Goal: Task Accomplishment & Management: Use online tool/utility

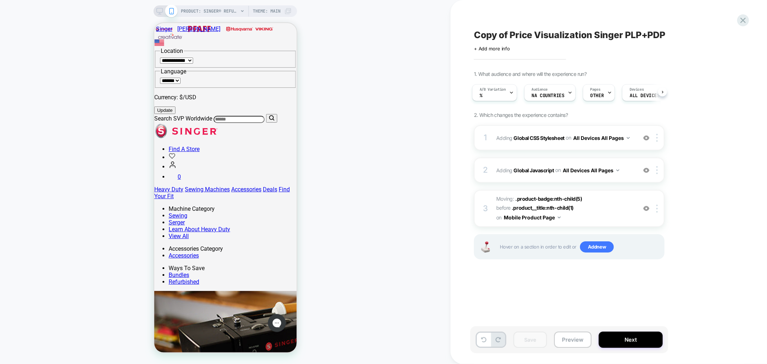
drag, startPoint x: 740, startPoint y: 23, endPoint x: 737, endPoint y: 30, distance: 7.7
click at [740, 23] on icon at bounding box center [743, 20] width 10 height 10
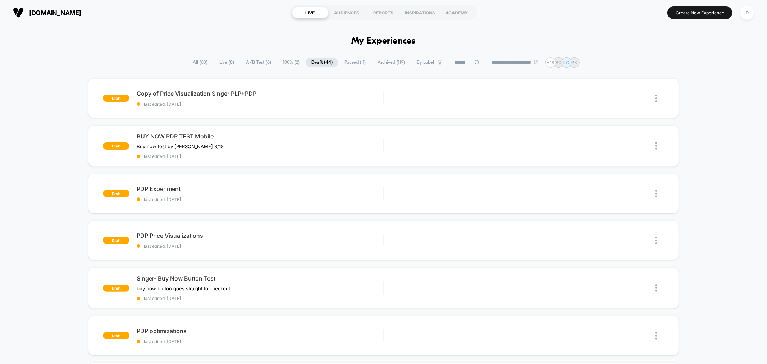
click at [227, 58] on span "Live ( 8 )" at bounding box center [227, 63] width 26 height 10
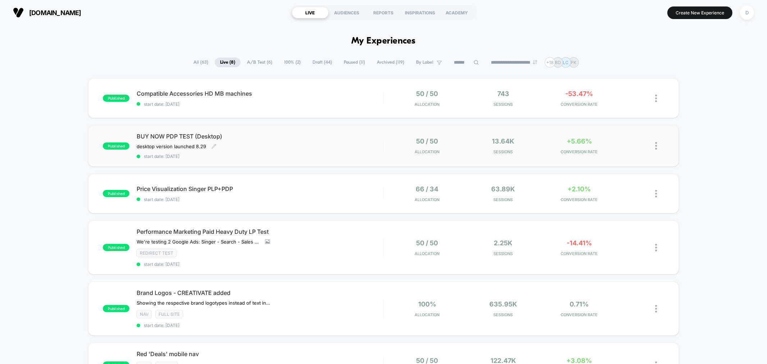
click at [337, 156] on span "start date: [DATE]" at bounding box center [260, 156] width 246 height 5
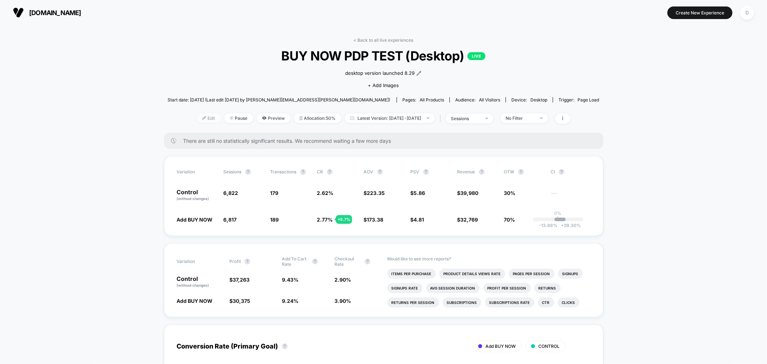
click at [202, 116] on span "Edit" at bounding box center [209, 118] width 24 height 10
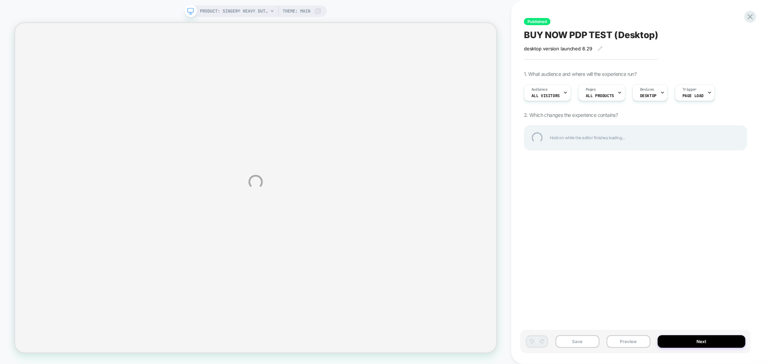
click at [593, 97] on div "PRODUCT: SINGER® Heavy Duty 4452 Rosewater Pink Sewing Machine PRODUCT: SINGER®…" at bounding box center [383, 182] width 767 height 364
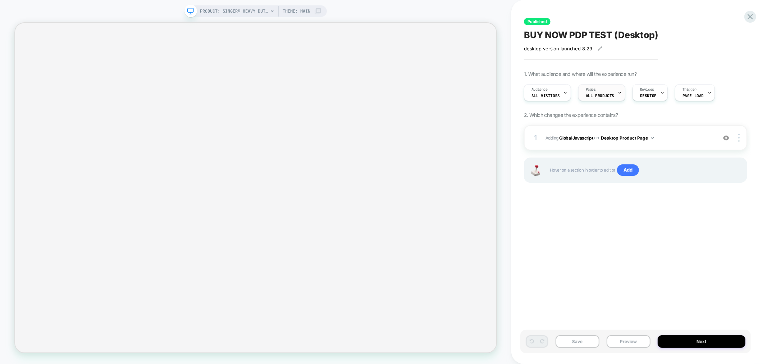
click at [603, 92] on div "Pages ALL PRODUCTS" at bounding box center [600, 93] width 43 height 16
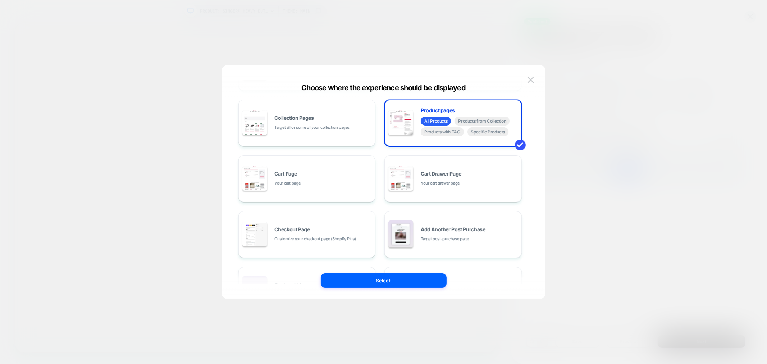
scroll to position [109, 0]
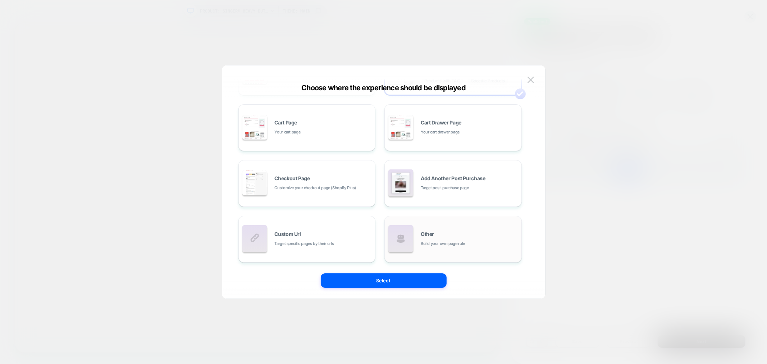
click at [460, 216] on div "Other Build your own page rule" at bounding box center [452, 239] width 137 height 47
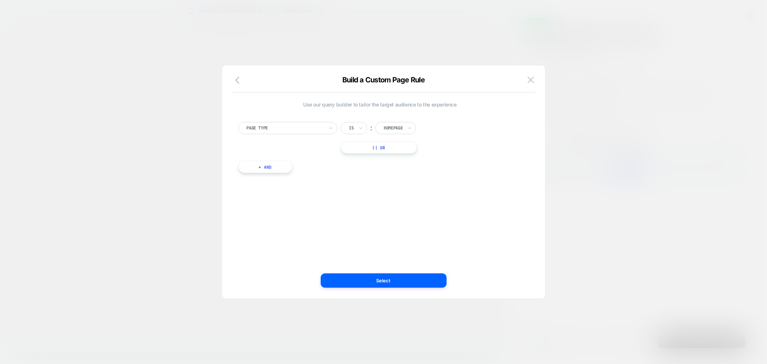
scroll to position [0, 0]
click at [386, 127] on div at bounding box center [393, 128] width 19 height 6
drag, startPoint x: 401, startPoint y: 191, endPoint x: 397, endPoint y: 186, distance: 5.6
click at [397, 188] on div "Product" at bounding box center [406, 194] width 47 height 12
click at [267, 168] on button "+ And" at bounding box center [265, 167] width 54 height 12
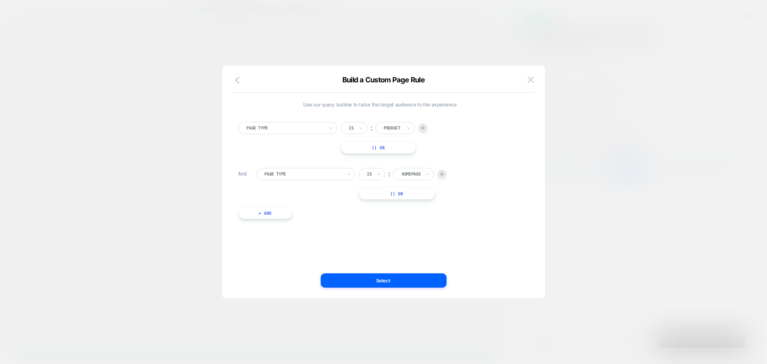
click at [307, 172] on div at bounding box center [303, 174] width 77 height 6
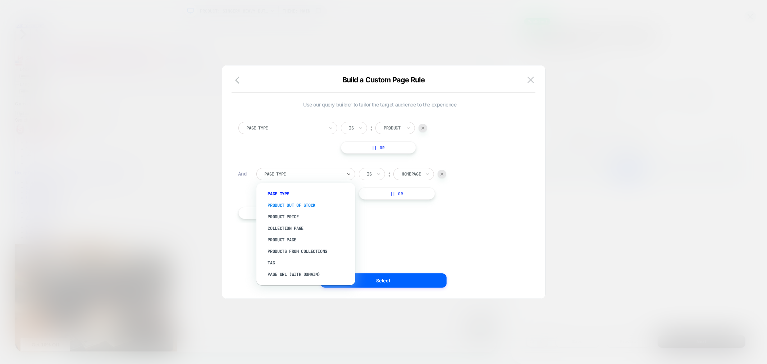
click at [310, 203] on div "Product Out Of Stock" at bounding box center [310, 206] width 92 height 12
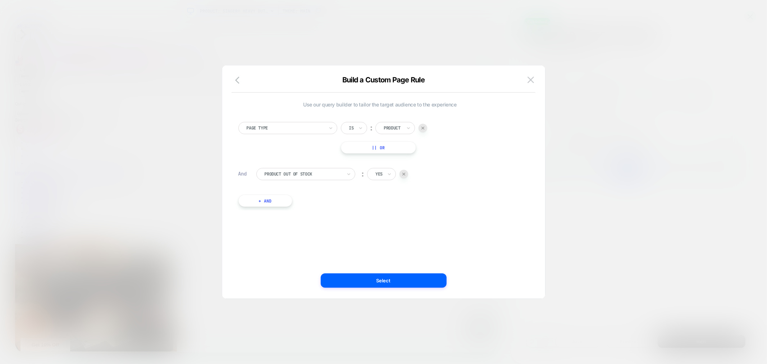
click at [385, 175] on div "yes" at bounding box center [381, 174] width 29 height 12
click at [383, 209] on div "no" at bounding box center [398, 206] width 47 height 12
click at [395, 283] on button "Select" at bounding box center [384, 280] width 126 height 14
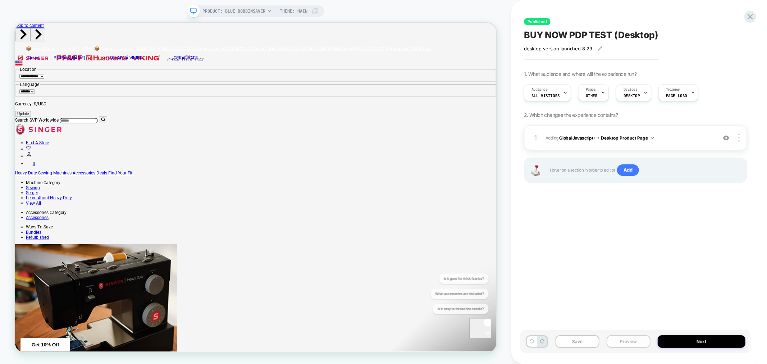
click at [623, 342] on button "Preview" at bounding box center [629, 341] width 44 height 13
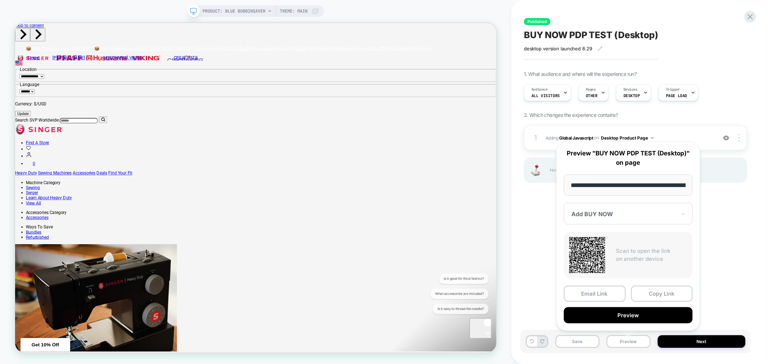
click at [660, 295] on button "Copy Link" at bounding box center [662, 294] width 62 height 16
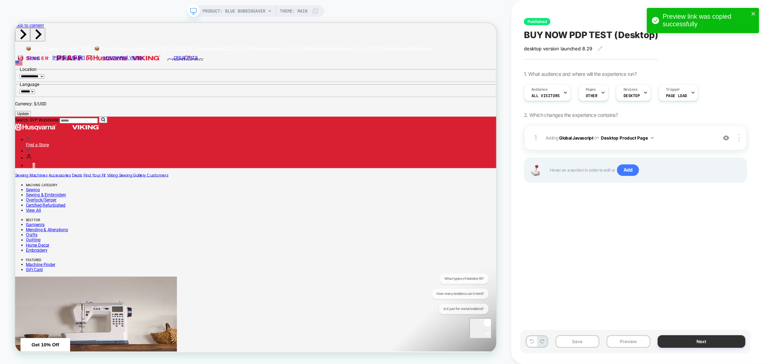
click at [685, 344] on button "Next" at bounding box center [702, 341] width 88 height 13
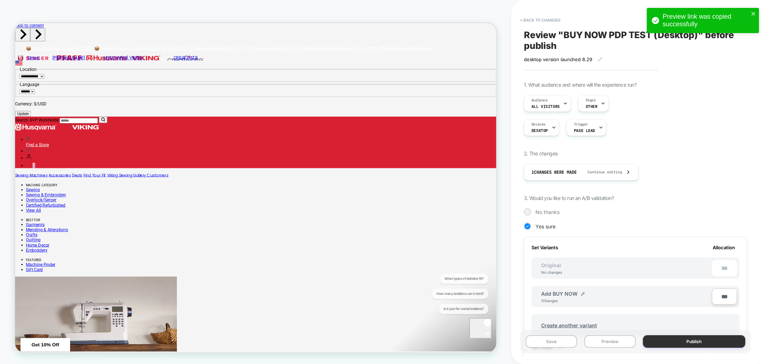
scroll to position [0, 1]
click at [693, 341] on button "Publish" at bounding box center [694, 341] width 103 height 13
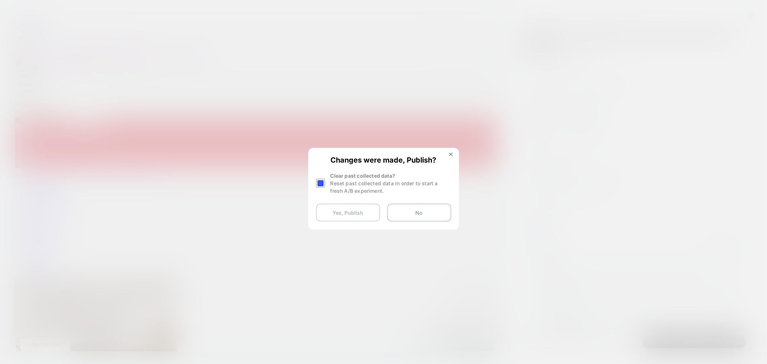
click at [362, 209] on button "Yes, Publish" at bounding box center [348, 213] width 64 height 18
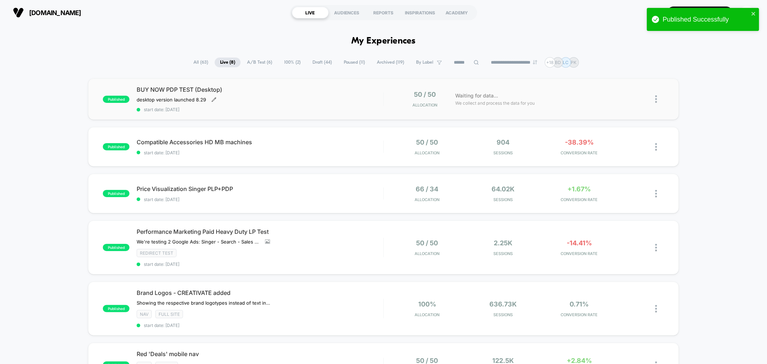
click at [211, 101] on icon at bounding box center [213, 99] width 5 height 5
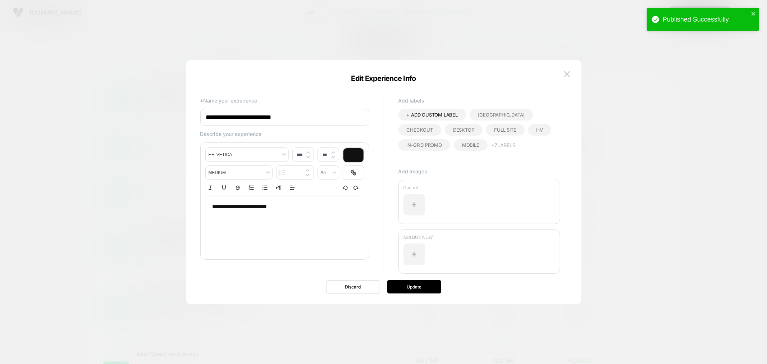
click at [303, 197] on div "**********" at bounding box center [284, 207] width 159 height 22
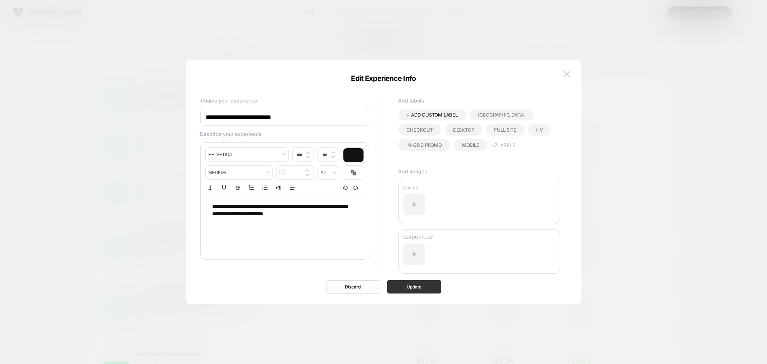
click at [434, 289] on button "Update" at bounding box center [414, 286] width 54 height 13
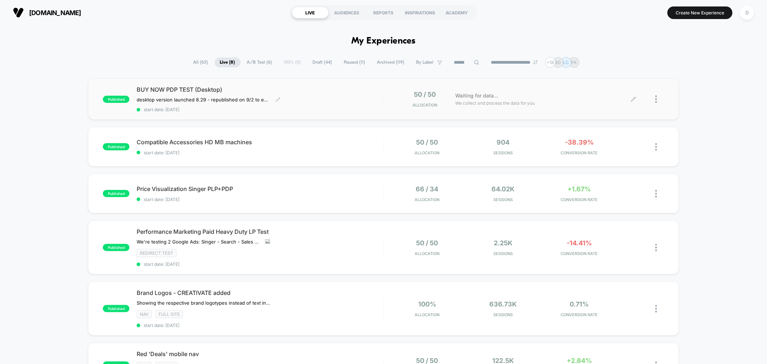
click at [657, 99] on div at bounding box center [659, 99] width 9 height 17
click at [637, 106] on div "Preview Link" at bounding box center [619, 108] width 65 height 16
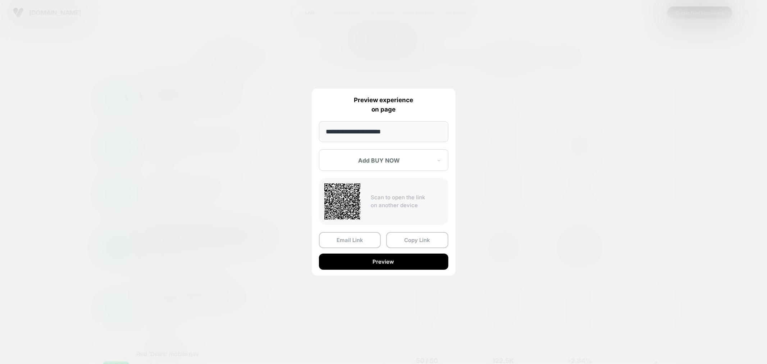
drag, startPoint x: 411, startPoint y: 242, endPoint x: 386, endPoint y: 243, distance: 25.2
click at [408, 242] on button "Copy Link" at bounding box center [417, 240] width 62 height 16
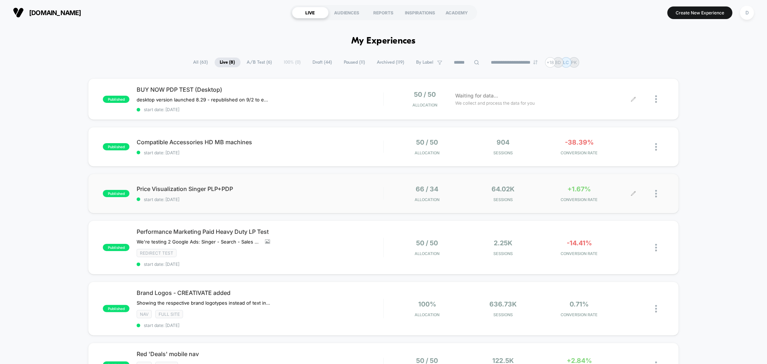
click at [654, 196] on div at bounding box center [649, 193] width 30 height 17
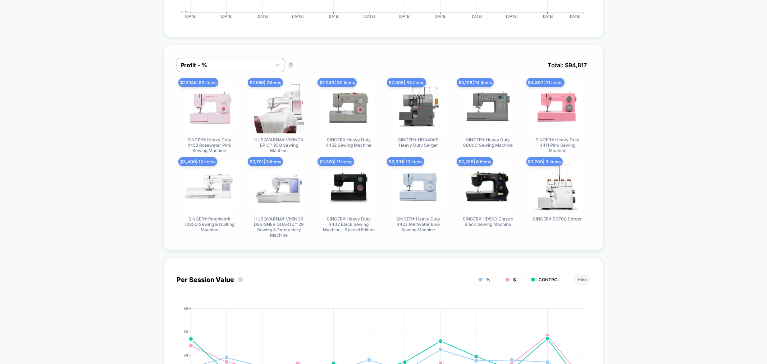
scroll to position [479, 0]
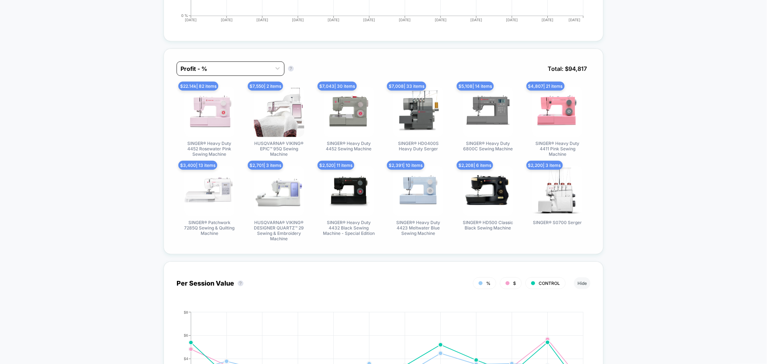
click at [224, 74] on div "Profit - % Profit - % ? Total: $ 94,817" at bounding box center [384, 73] width 414 height 25
click at [224, 69] on div at bounding box center [224, 68] width 87 height 9
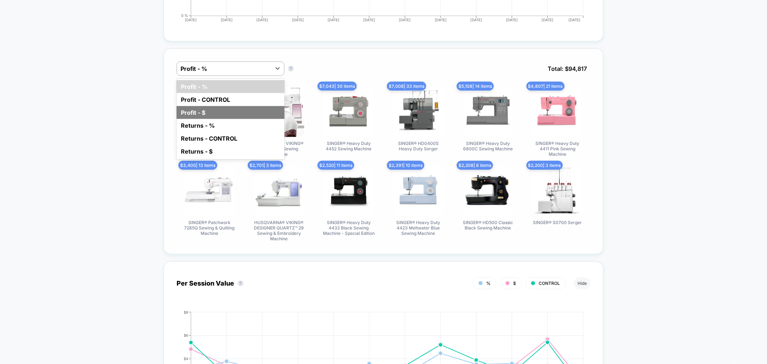
click at [209, 106] on div "Profit - $" at bounding box center [231, 112] width 108 height 13
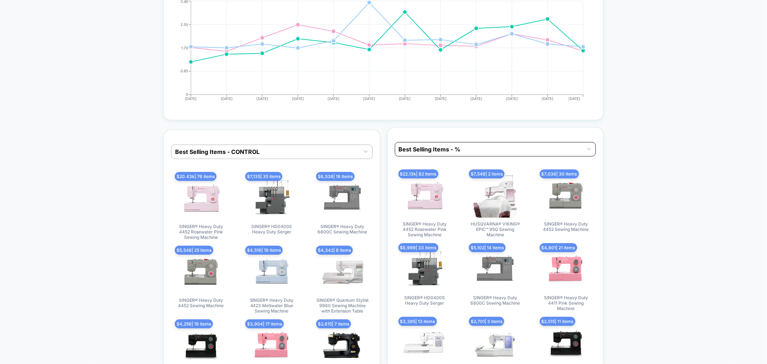
scroll to position [1478, 0]
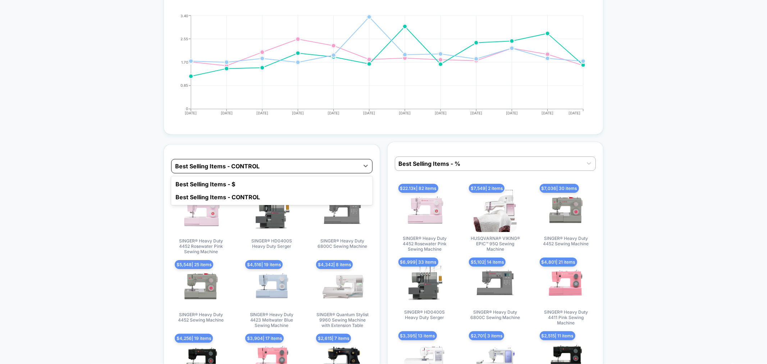
click at [301, 164] on div at bounding box center [265, 166] width 181 height 9
click at [296, 180] on div "Best Selling Items - $" at bounding box center [271, 184] width 201 height 13
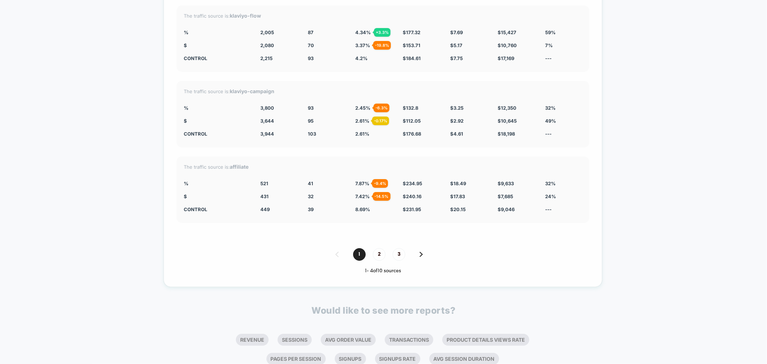
scroll to position [2025, 0]
click at [378, 248] on span "2" at bounding box center [379, 253] width 13 height 13
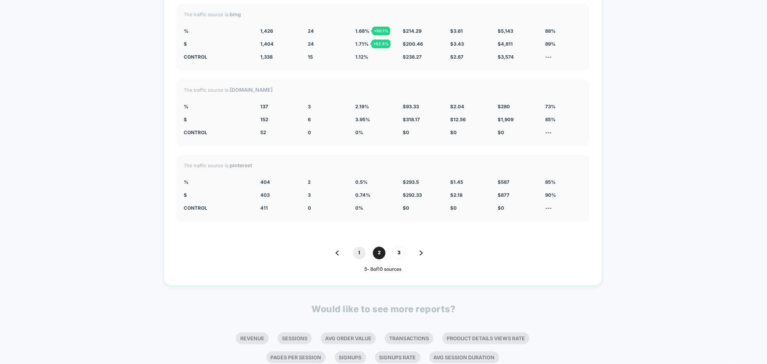
click at [357, 247] on span "1" at bounding box center [359, 253] width 13 height 13
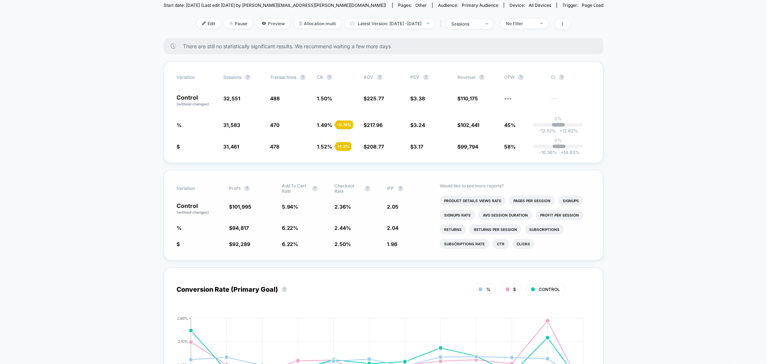
scroll to position [0, 0]
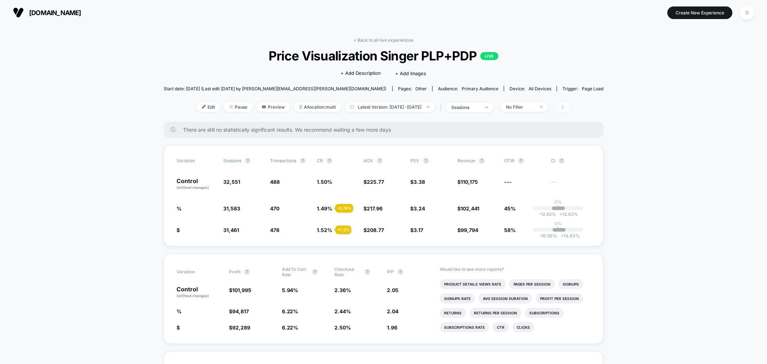
click at [570, 104] on span at bounding box center [562, 107] width 15 height 10
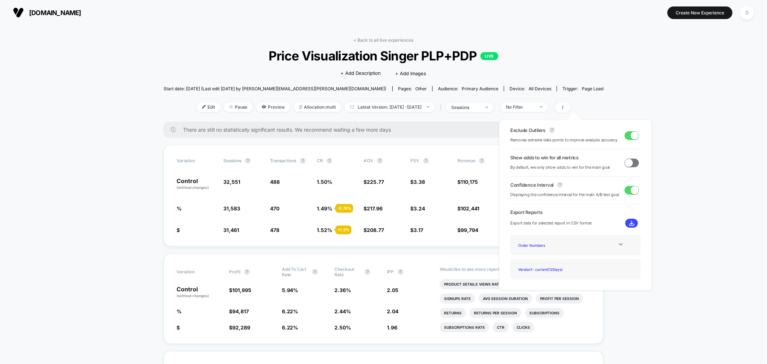
click at [630, 222] on img at bounding box center [631, 222] width 5 height 5
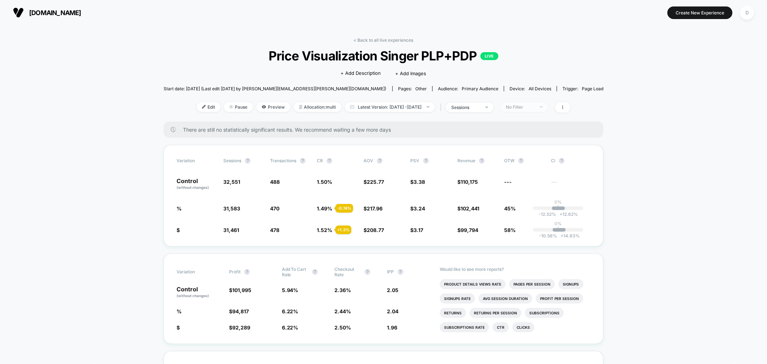
drag, startPoint x: 542, startPoint y: 113, endPoint x: 545, endPoint y: 106, distance: 7.2
click at [544, 113] on div "< Back to all live experiences Price Visualization Singer PLP+PDP LIVE Click to…" at bounding box center [384, 79] width 440 height 84
drag, startPoint x: 497, startPoint y: 104, endPoint x: 502, endPoint y: 102, distance: 5.3
click at [493, 104] on span "sessions" at bounding box center [469, 107] width 47 height 10
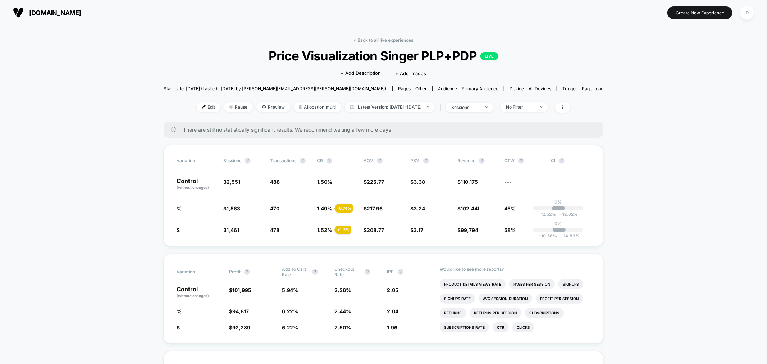
click at [570, 102] on div at bounding box center [561, 107] width 19 height 10
click at [570, 108] on span at bounding box center [562, 107] width 15 height 10
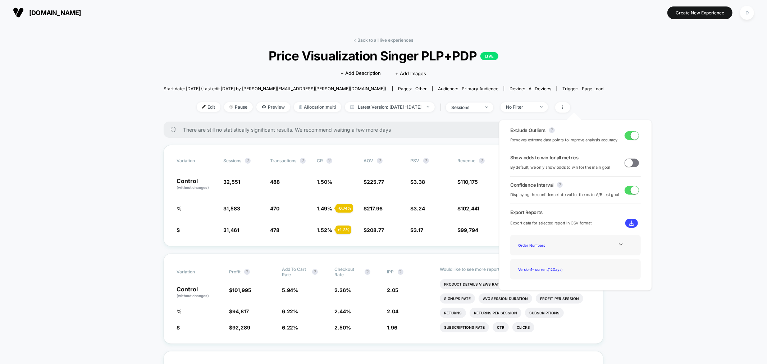
click at [616, 239] on div "Order Numbers" at bounding box center [575, 245] width 131 height 20
click at [619, 243] on icon at bounding box center [620, 244] width 5 height 5
click at [542, 256] on div "Experience Data" at bounding box center [545, 255] width 58 height 10
click at [629, 223] on img at bounding box center [631, 222] width 5 height 5
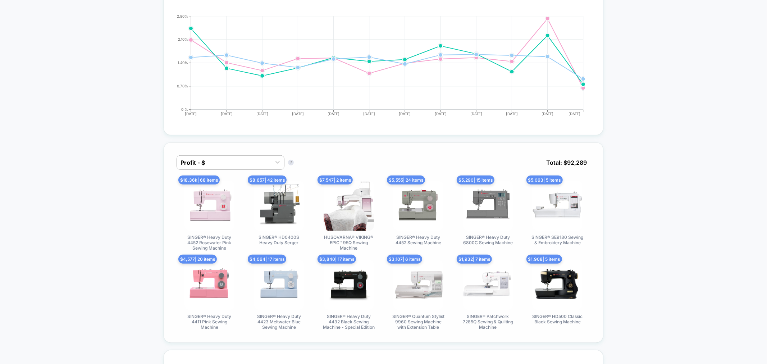
scroll to position [386, 0]
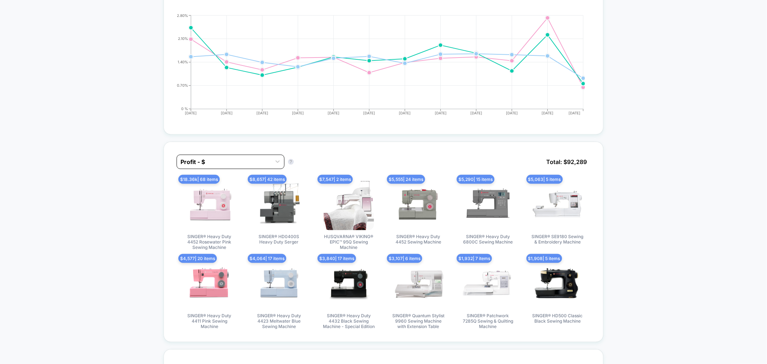
click at [251, 163] on div at bounding box center [224, 162] width 87 height 9
drag, startPoint x: 694, startPoint y: 270, endPoint x: 686, endPoint y: 268, distance: 8.7
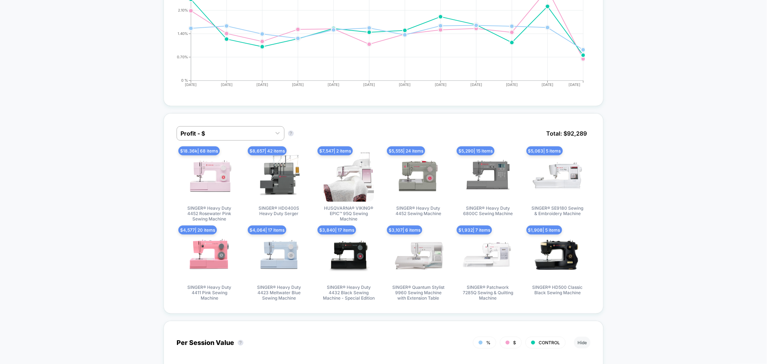
scroll to position [412, 0]
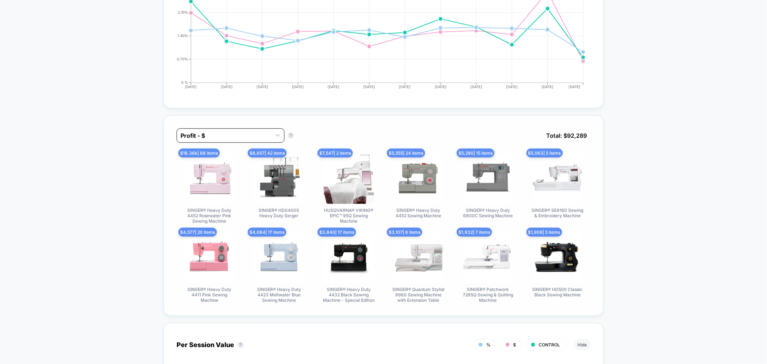
drag, startPoint x: 232, startPoint y: 132, endPoint x: 235, endPoint y: 128, distance: 4.3
click at [232, 132] on div at bounding box center [224, 135] width 87 height 9
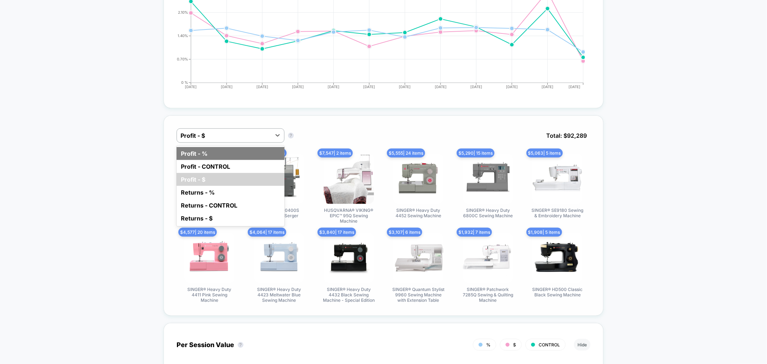
drag, startPoint x: 214, startPoint y: 153, endPoint x: 217, endPoint y: 154, distance: 3.7
click at [202, 159] on div "Profit - % Profit - CONTROL Profit - $ Returns - % Returns - CONTROL Returns - $" at bounding box center [231, 186] width 108 height 81
click at [224, 153] on div "Profit - %" at bounding box center [231, 153] width 108 height 13
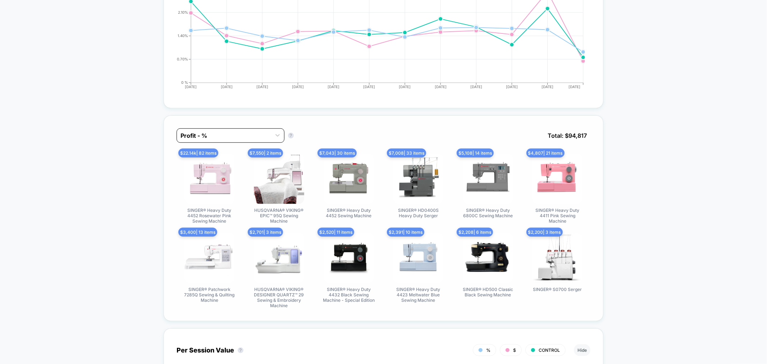
click at [209, 132] on div at bounding box center [224, 135] width 87 height 9
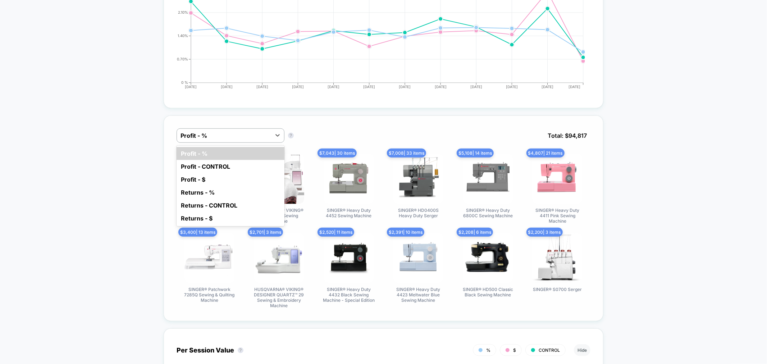
click at [236, 164] on div "Profit - CONTROL" at bounding box center [231, 166] width 108 height 13
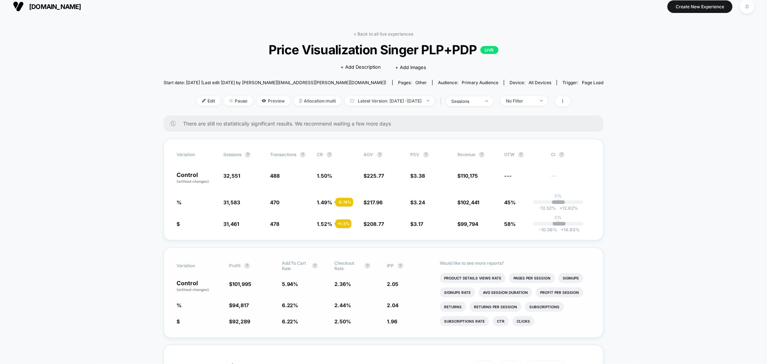
scroll to position [0, 0]
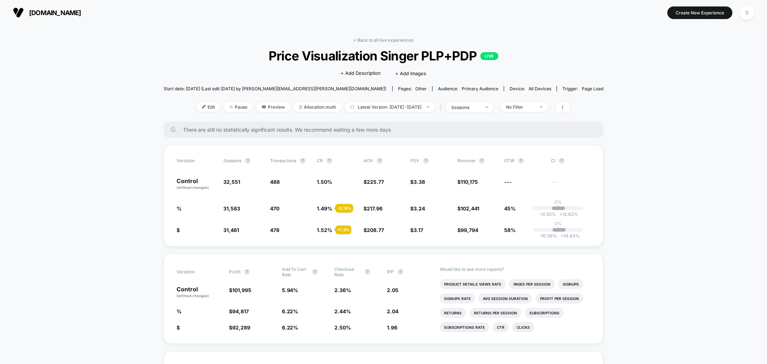
drag, startPoint x: 380, startPoint y: 40, endPoint x: 313, endPoint y: 171, distance: 147.3
click at [379, 40] on link "< Back to all live experiences" at bounding box center [384, 39] width 60 height 5
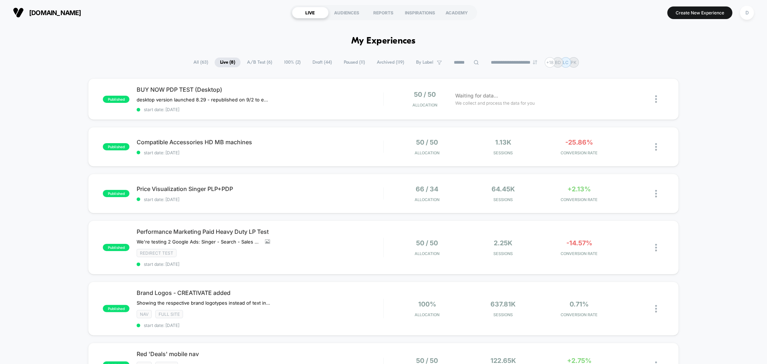
click at [265, 59] on span "A/B Test ( 6 )" at bounding box center [260, 63] width 36 height 10
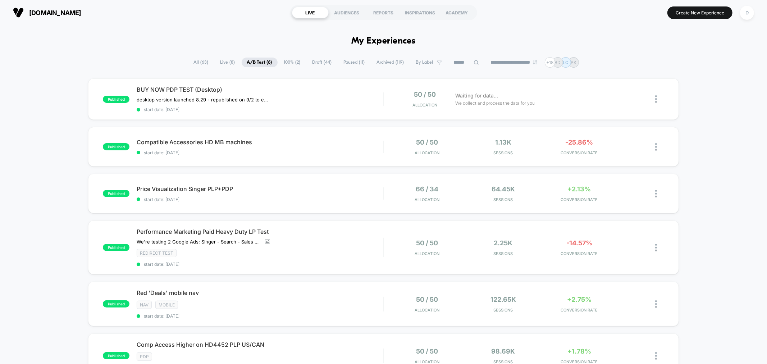
click at [286, 64] on span "100% ( 2 )" at bounding box center [292, 63] width 27 height 10
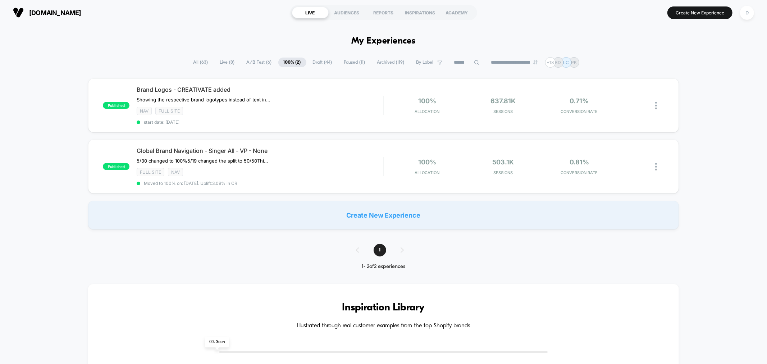
click at [329, 58] on div "**********" at bounding box center [383, 62] width 391 height 10
click at [319, 65] on span "Draft ( 44 )" at bounding box center [322, 63] width 30 height 10
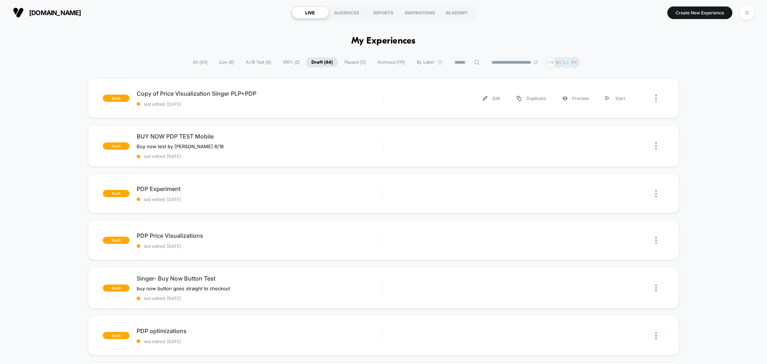
click at [314, 109] on div "draft Copy of Price Visualization Singer PLP+PDP last edited: [DATE] Edit Dupli…" at bounding box center [383, 98] width 591 height 40
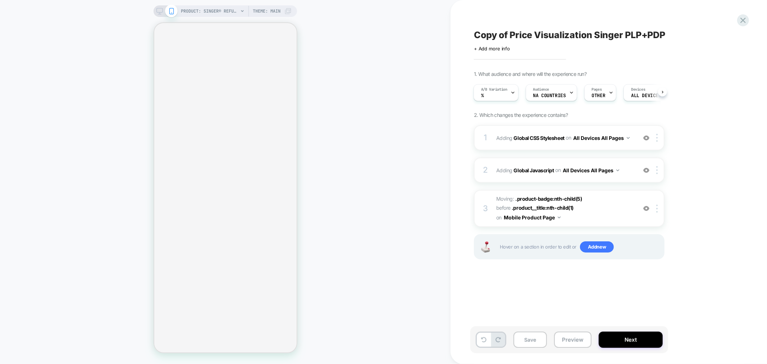
scroll to position [0, 1]
click at [510, 90] on div "A/B Variation %" at bounding box center [494, 93] width 41 height 16
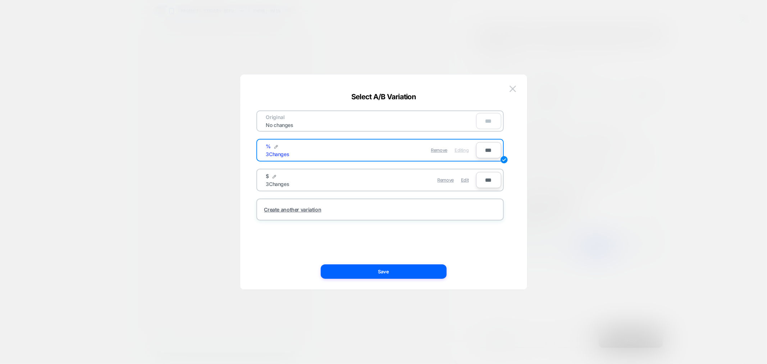
click at [469, 177] on div "Remove Edit" at bounding box center [421, 180] width 101 height 14
click at [466, 177] on span "Edit" at bounding box center [465, 179] width 8 height 5
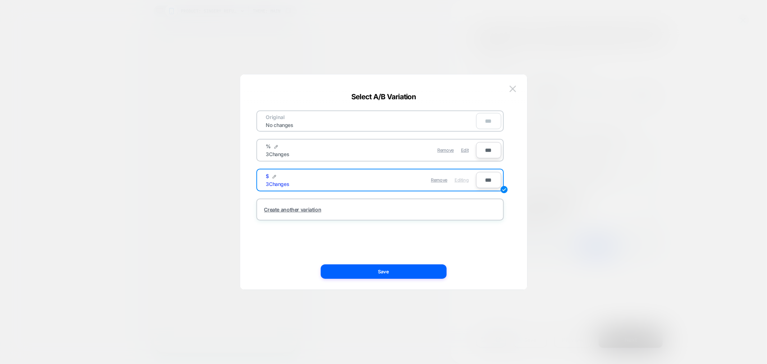
click at [419, 270] on button "Save" at bounding box center [384, 271] width 126 height 14
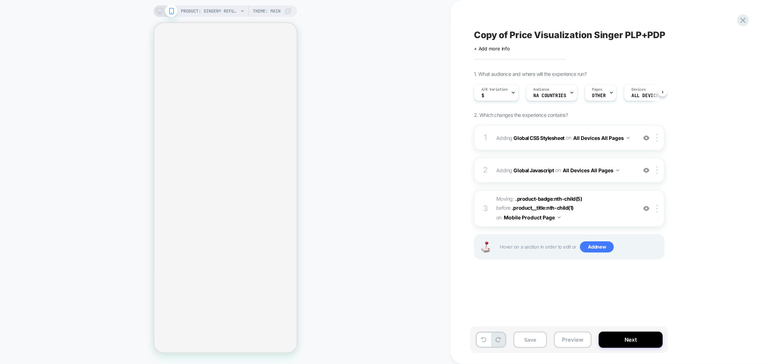
scroll to position [0, 0]
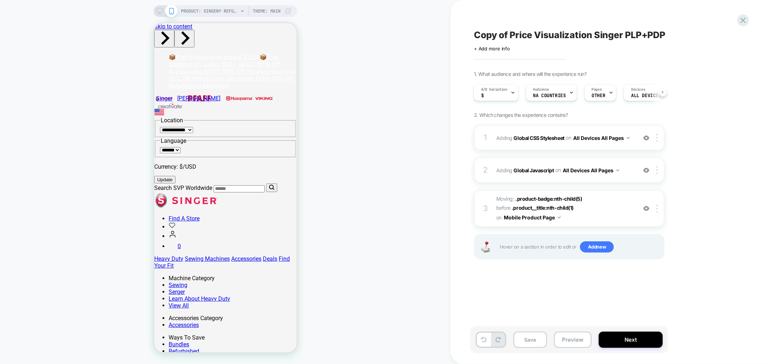
click at [663, 90] on button at bounding box center [662, 91] width 9 height 9
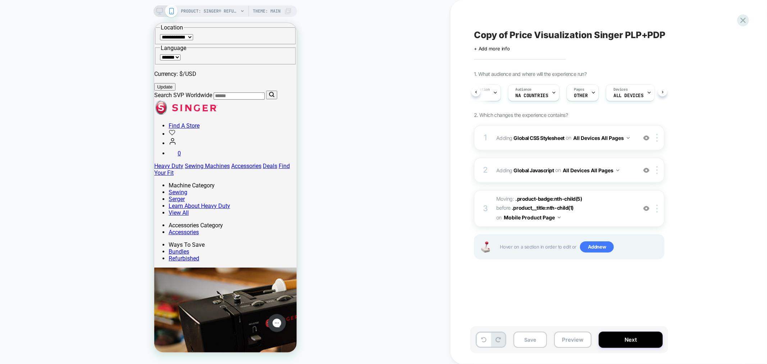
scroll to position [0, 0]
click at [661, 87] on div "A/B Variation $ Audience NA countries Pages OTHER Devices ALL DEVICES Trigger P…" at bounding box center [569, 93] width 191 height 24
click at [525, 34] on span "Copy of Price Visualization Singer PLP+PDP" at bounding box center [569, 34] width 191 height 11
click at [511, 35] on textarea "**********" at bounding box center [593, 34] width 239 height 11
drag, startPoint x: 511, startPoint y: 35, endPoint x: 442, endPoint y: 11, distance: 72.3
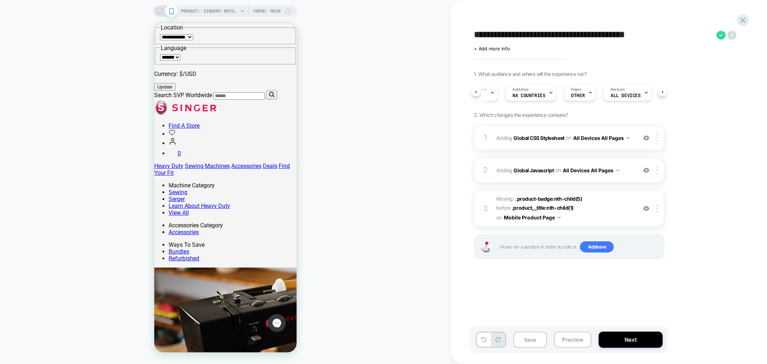
click at [445, 20] on div "**********" at bounding box center [383, 182] width 767 height 364
drag, startPoint x: 614, startPoint y: 33, endPoint x: 594, endPoint y: 29, distance: 19.9
click at [587, 29] on textarea "**********" at bounding box center [567, 34] width 187 height 11
click at [617, 32] on textarea "**********" at bounding box center [567, 34] width 187 height 11
type textarea "**********"
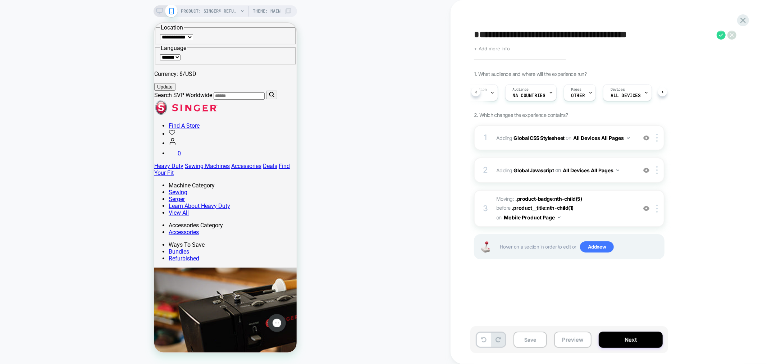
click at [479, 48] on span "+ Add more info" at bounding box center [492, 49] width 36 height 6
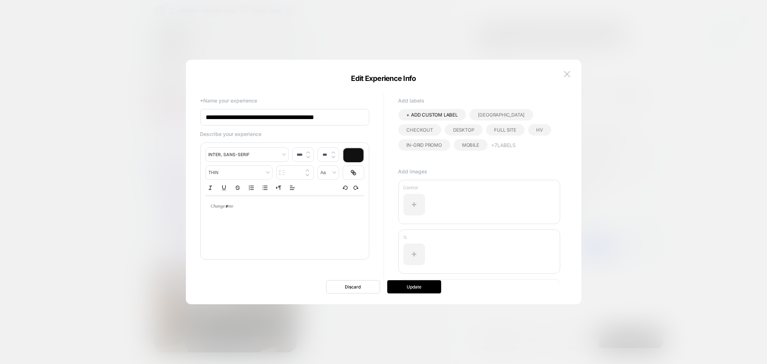
drag, startPoint x: 232, startPoint y: 120, endPoint x: 140, endPoint y: 71, distance: 103.9
click at [127, 91] on body "**********" at bounding box center [383, 182] width 767 height 364
click at [339, 117] on input "**********" at bounding box center [284, 117] width 169 height 17
type input "**********"
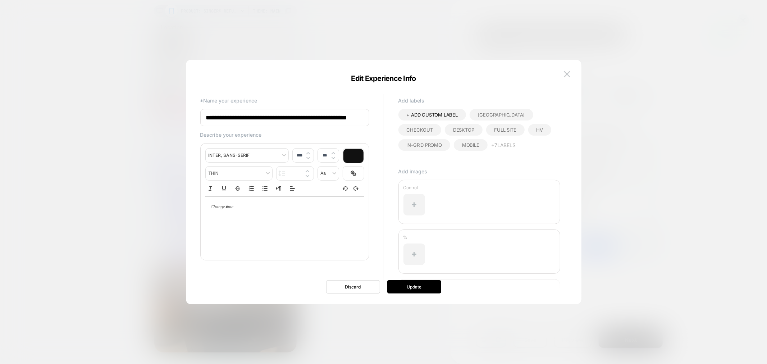
type input "****"
click at [236, 217] on div at bounding box center [284, 207] width 159 height 21
click at [239, 207] on p at bounding box center [282, 207] width 139 height 6
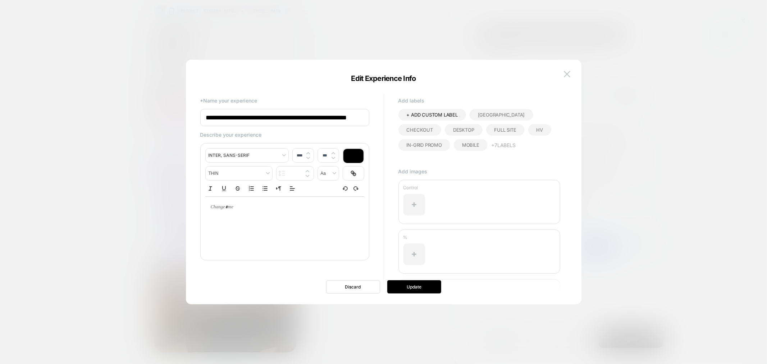
click at [240, 208] on p at bounding box center [282, 207] width 139 height 6
drag, startPoint x: 250, startPoint y: 209, endPoint x: 207, endPoint y: 199, distance: 44.0
click at [193, 200] on div "**********" at bounding box center [380, 182] width 374 height 216
click at [218, 209] on p at bounding box center [282, 207] width 139 height 6
drag, startPoint x: 389, startPoint y: 283, endPoint x: 414, endPoint y: 293, distance: 26.0
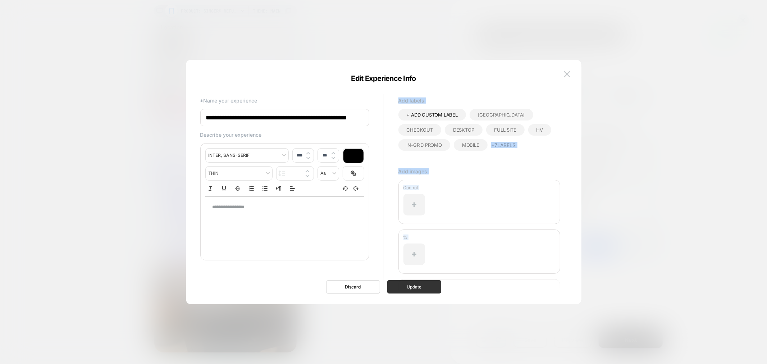
click at [406, 293] on div "**********" at bounding box center [384, 185] width 374 height 237
click at [429, 338] on div at bounding box center [383, 182] width 767 height 364
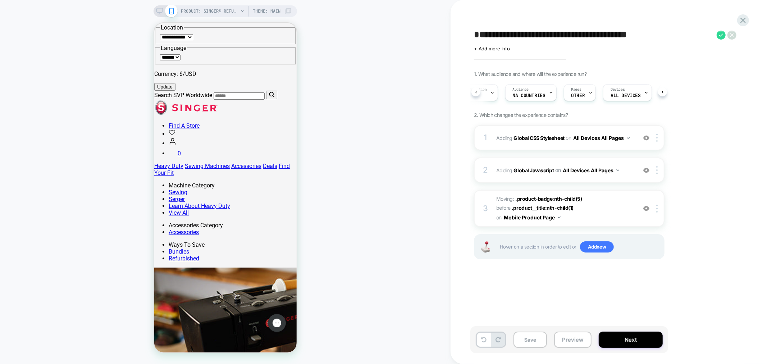
click at [512, 49] on div "+ Add more info" at bounding box center [546, 49] width 144 height 6
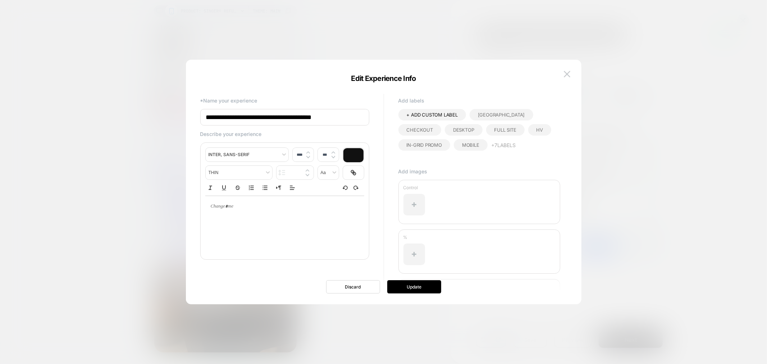
click at [562, 81] on div "Edit Experience Info" at bounding box center [384, 80] width 396 height 5
click at [570, 75] on img at bounding box center [567, 74] width 6 height 6
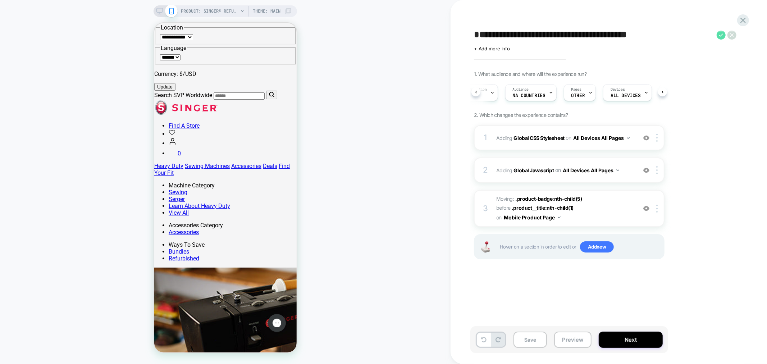
click at [720, 31] on icon at bounding box center [721, 35] width 9 height 9
click at [494, 50] on span "+ Add more info" at bounding box center [492, 49] width 36 height 6
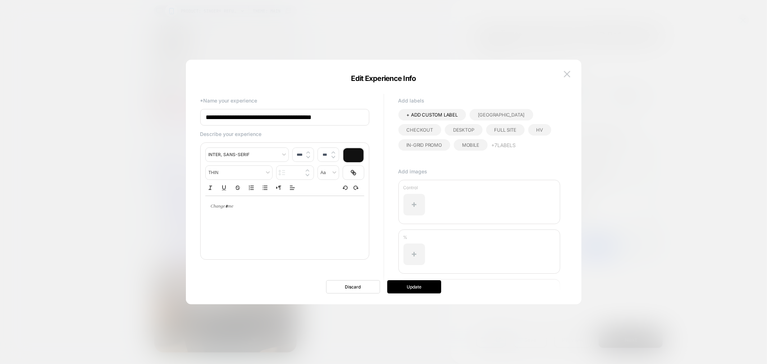
type input "****"
click at [291, 224] on div at bounding box center [284, 225] width 159 height 58
click at [247, 209] on div at bounding box center [284, 206] width 159 height 21
drag, startPoint x: 240, startPoint y: 207, endPoint x: 185, endPoint y: 199, distance: 55.6
click at [185, 199] on body "PRODUCT: SINGER® Refurbished 62C Brilliance™ Plus Sewing Machine with Extension…" at bounding box center [383, 182] width 767 height 364
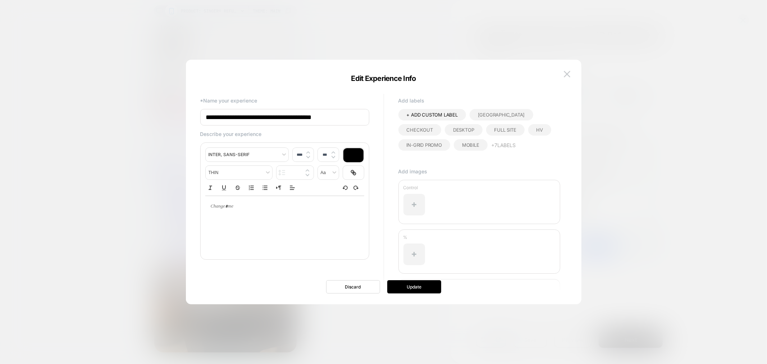
click at [244, 204] on p at bounding box center [282, 206] width 139 height 6
drag, startPoint x: 244, startPoint y: 204, endPoint x: 237, endPoint y: 207, distance: 7.7
click at [243, 205] on p at bounding box center [282, 206] width 139 height 6
click at [210, 207] on div at bounding box center [284, 206] width 159 height 21
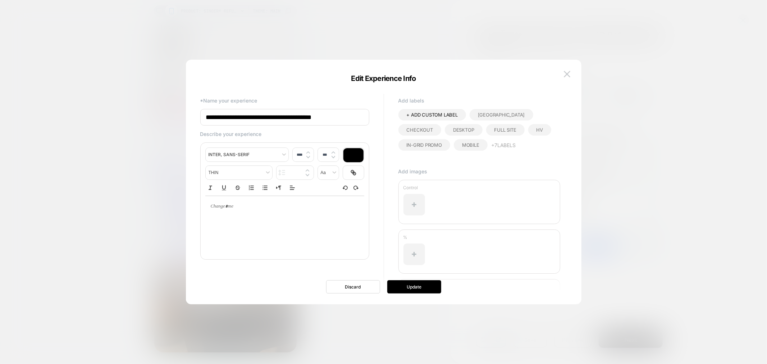
click at [210, 205] on div at bounding box center [284, 206] width 159 height 21
click at [211, 204] on div at bounding box center [284, 206] width 159 height 21
click at [218, 206] on p at bounding box center [282, 206] width 139 height 6
click at [345, 116] on input "**********" at bounding box center [284, 117] width 169 height 17
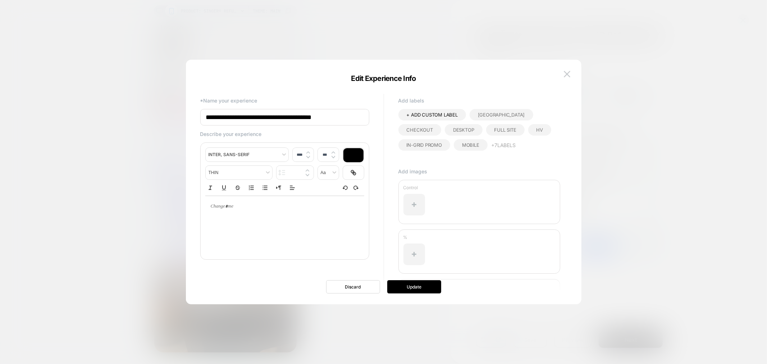
click at [237, 201] on div at bounding box center [284, 206] width 159 height 21
type input "****"
click at [336, 116] on input "**********" at bounding box center [284, 117] width 169 height 17
drag, startPoint x: 231, startPoint y: 117, endPoint x: 164, endPoint y: 115, distance: 67.3
click at [165, 115] on body "PRODUCT: SINGER® Refurbished 62C Brilliance™ Plus Sewing Machine with Extension…" at bounding box center [383, 182] width 767 height 364
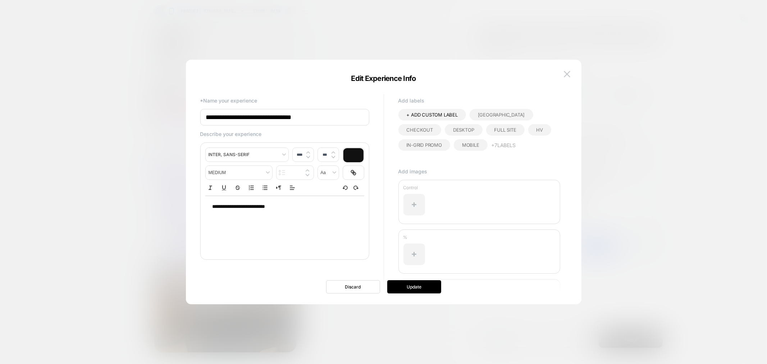
click at [330, 114] on input "**********" at bounding box center [284, 117] width 169 height 17
type input "**********"
click at [411, 286] on button "Update" at bounding box center [414, 286] width 54 height 13
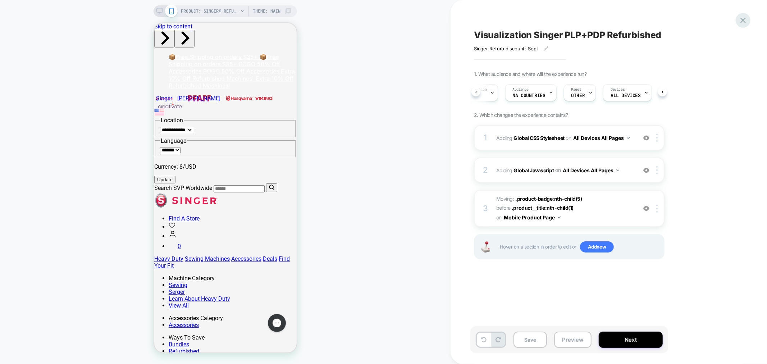
click at [740, 17] on icon at bounding box center [743, 20] width 10 height 10
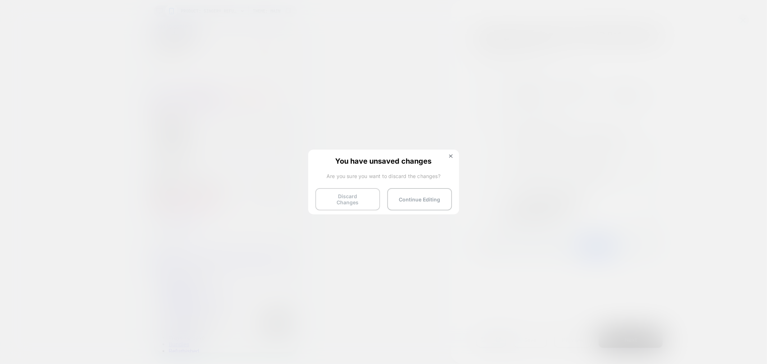
click at [360, 196] on button "Discard Changes" at bounding box center [347, 199] width 65 height 22
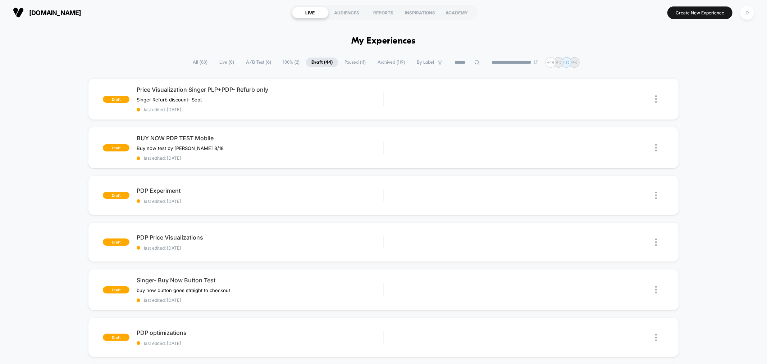
click at [200, 60] on span "All ( 63 )" at bounding box center [200, 63] width 26 height 10
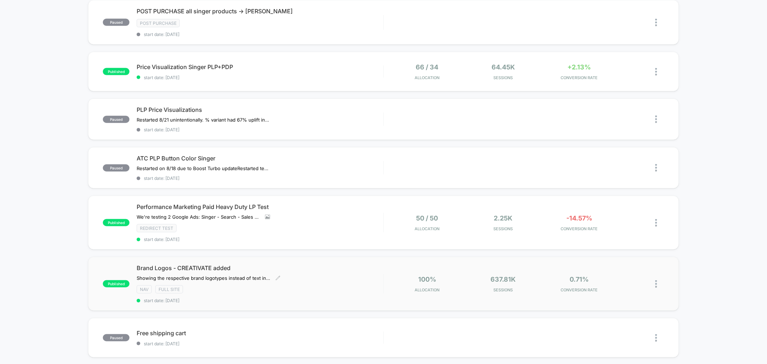
scroll to position [336, 0]
